Goal: Information Seeking & Learning: Check status

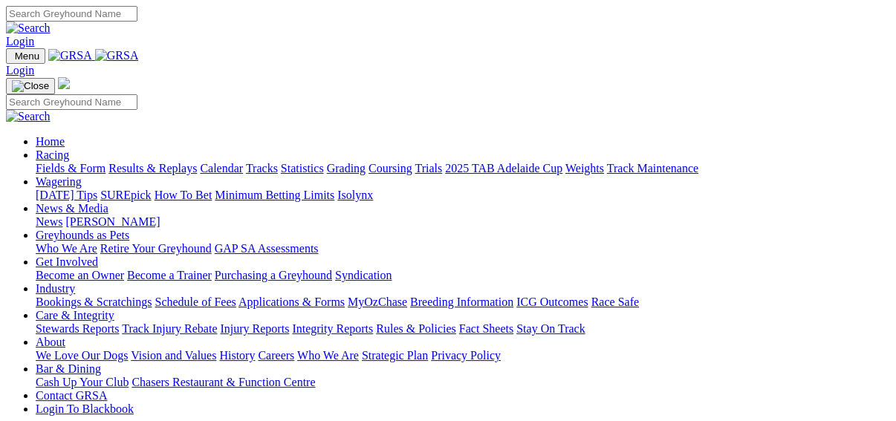
click at [36, 162] on link "Fields & Form" at bounding box center [71, 168] width 70 height 13
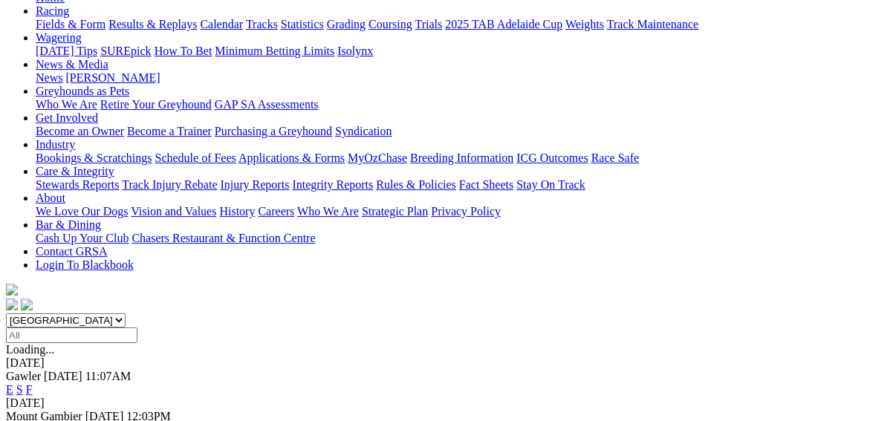
scroll to position [238, 0]
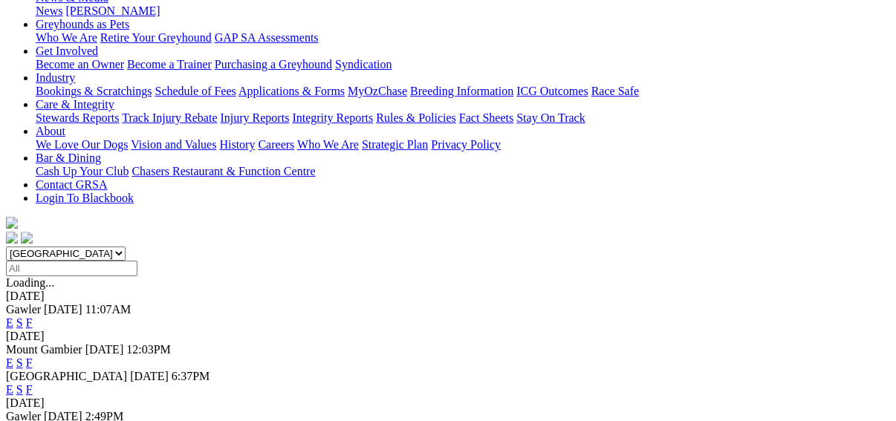
click at [33, 383] on link "F" at bounding box center [29, 389] width 7 height 13
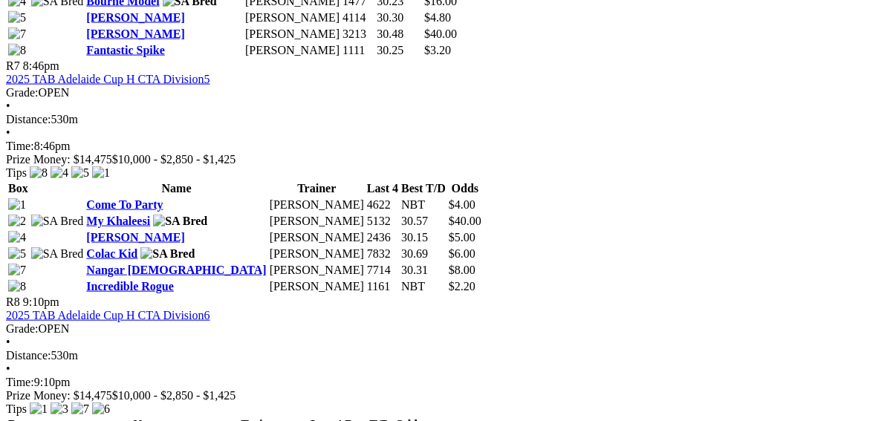
scroll to position [2199, 0]
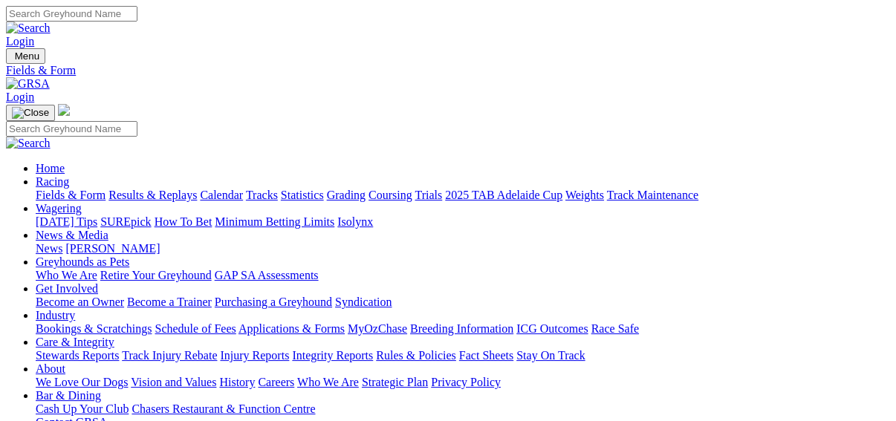
click at [163, 189] on link "Results & Replays" at bounding box center [152, 195] width 88 height 13
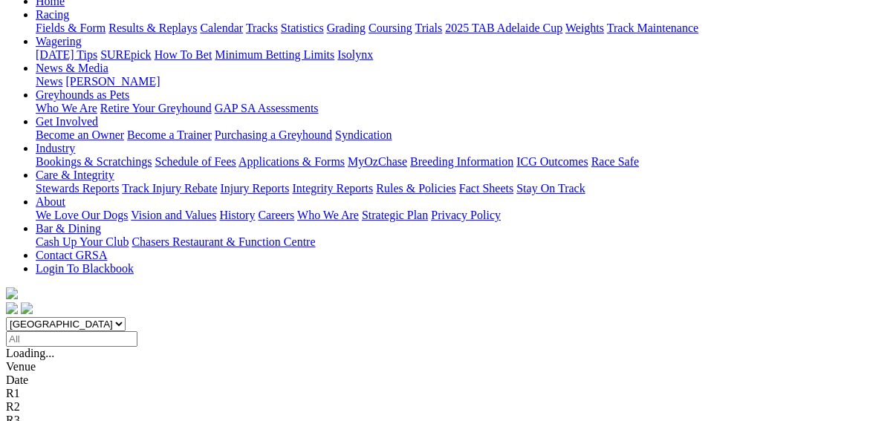
scroll to position [178, 0]
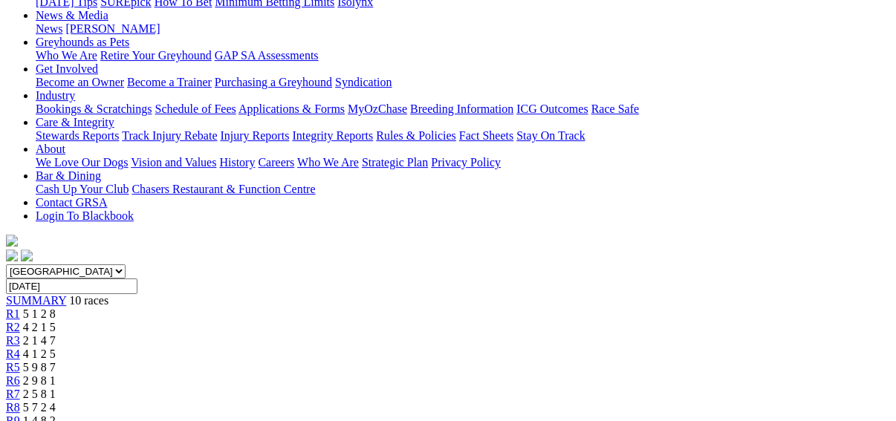
scroll to position [238, 0]
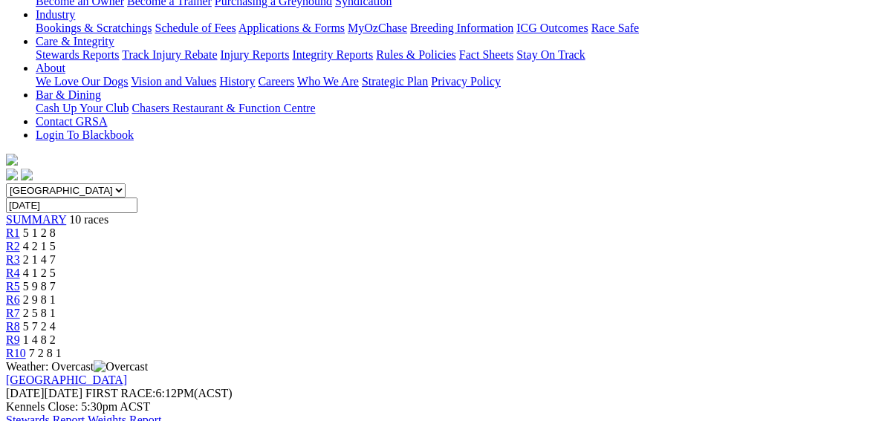
scroll to position [357, 0]
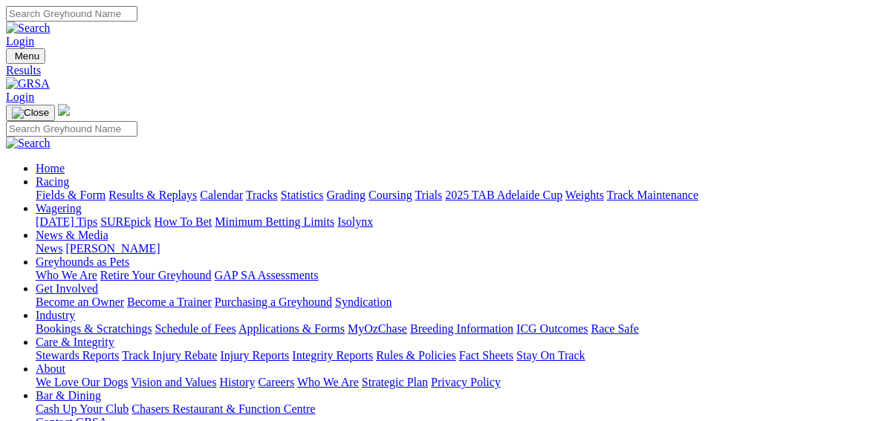
scroll to position [119, 0]
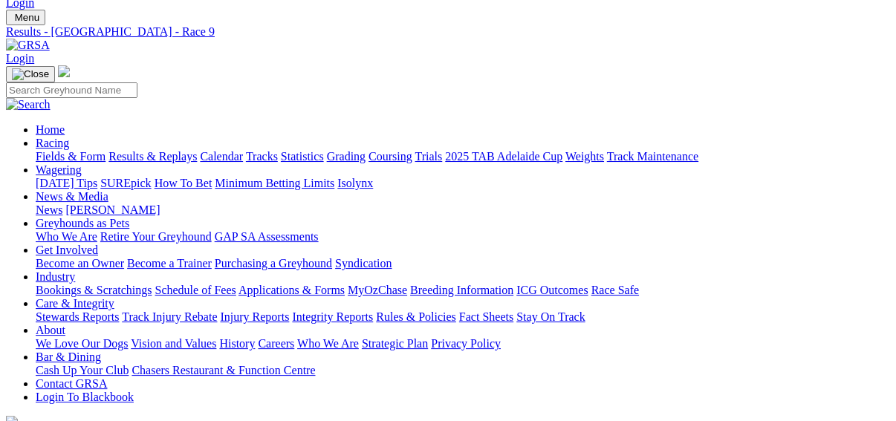
scroll to position [119, 0]
